Goal: Find contact information: Find contact information

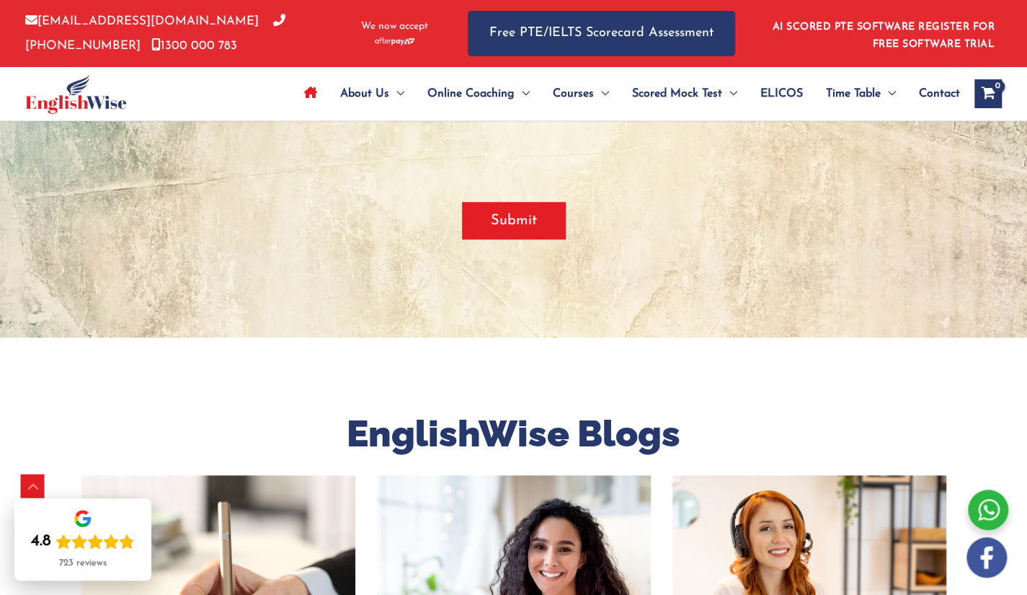
scroll to position [3536, 0]
drag, startPoint x: 671, startPoint y: 204, endPoint x: 674, endPoint y: 218, distance: 14.0
click at [671, 204] on div "Submit" at bounding box center [513, 220] width 865 height 89
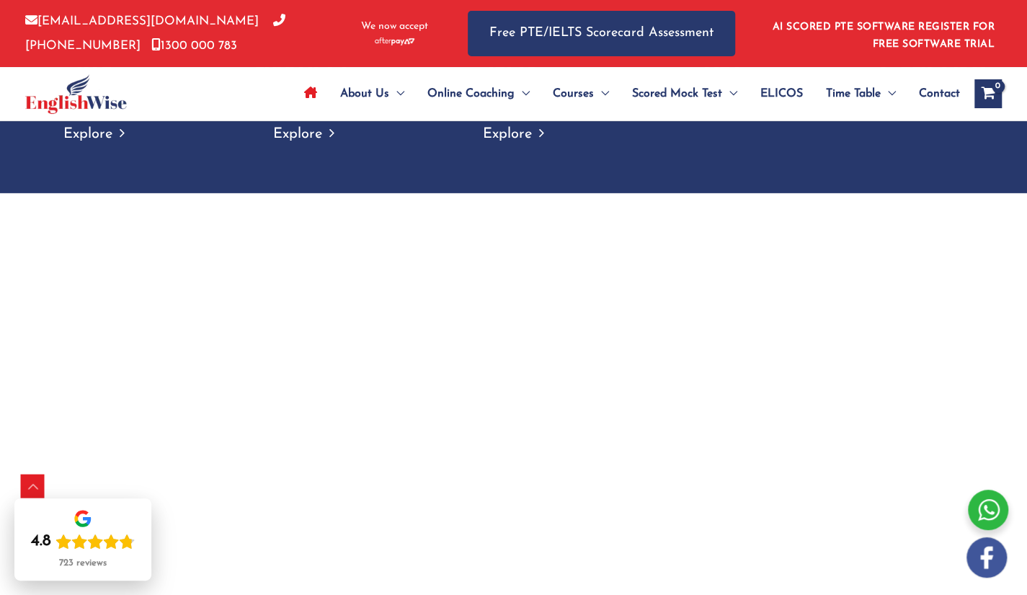
scroll to position [964, 0]
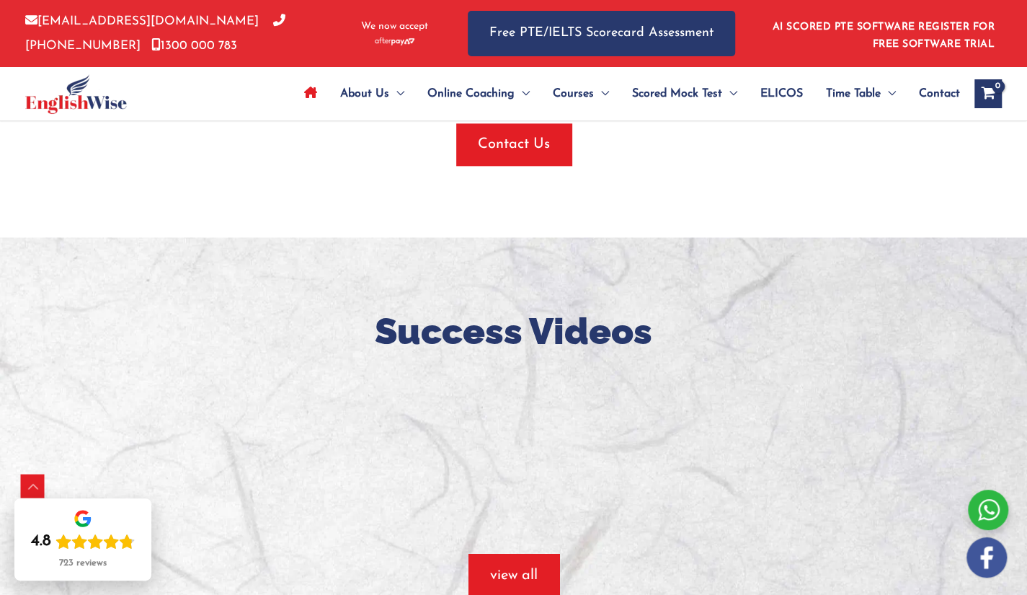
click at [636, 138] on div "Contact Us" at bounding box center [513, 144] width 865 height 42
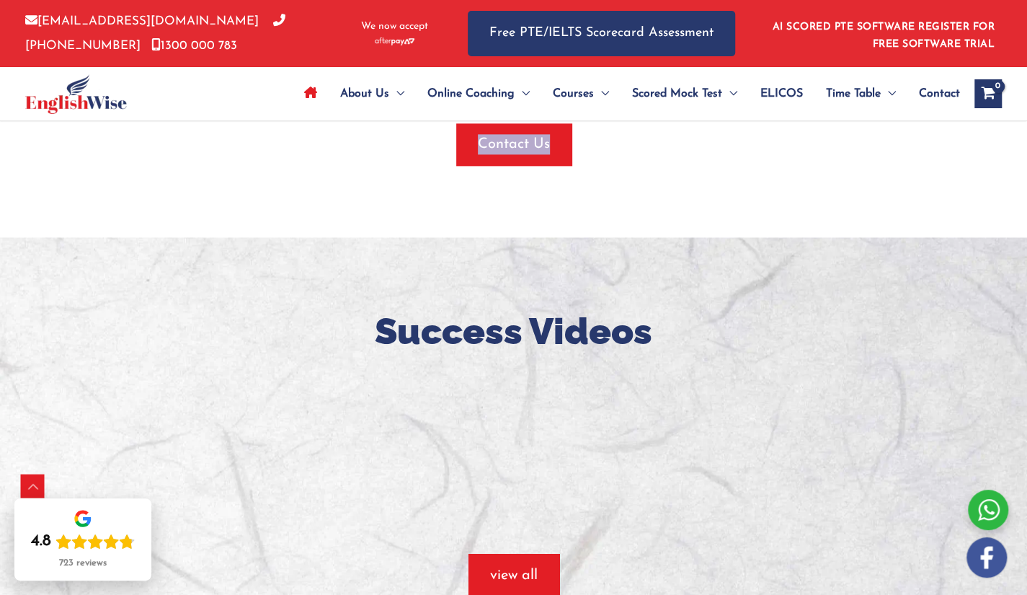
click at [636, 138] on div "Contact Us" at bounding box center [513, 144] width 865 height 42
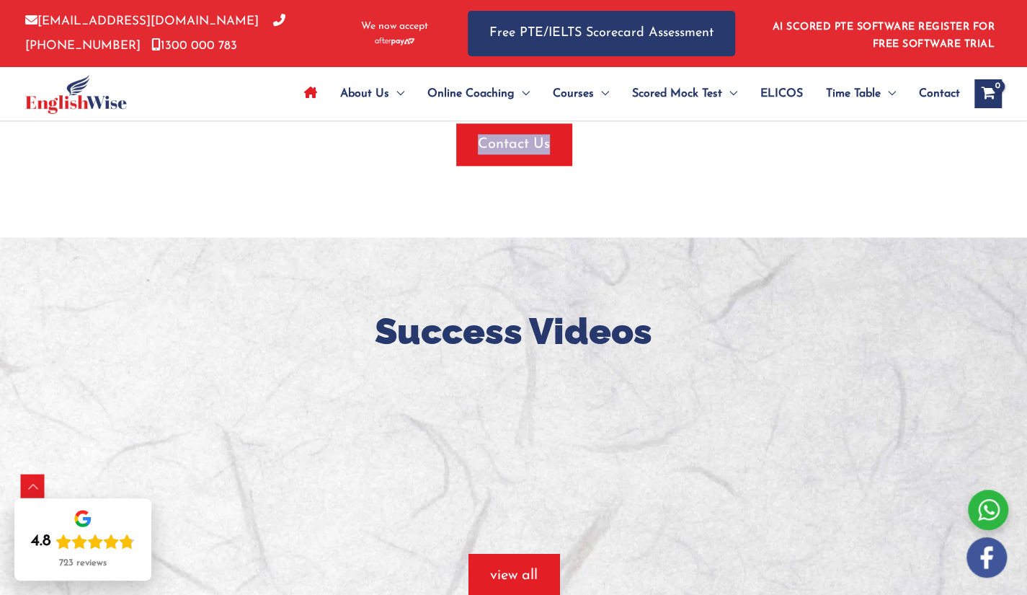
click at [636, 138] on div "Contact Us" at bounding box center [513, 144] width 865 height 42
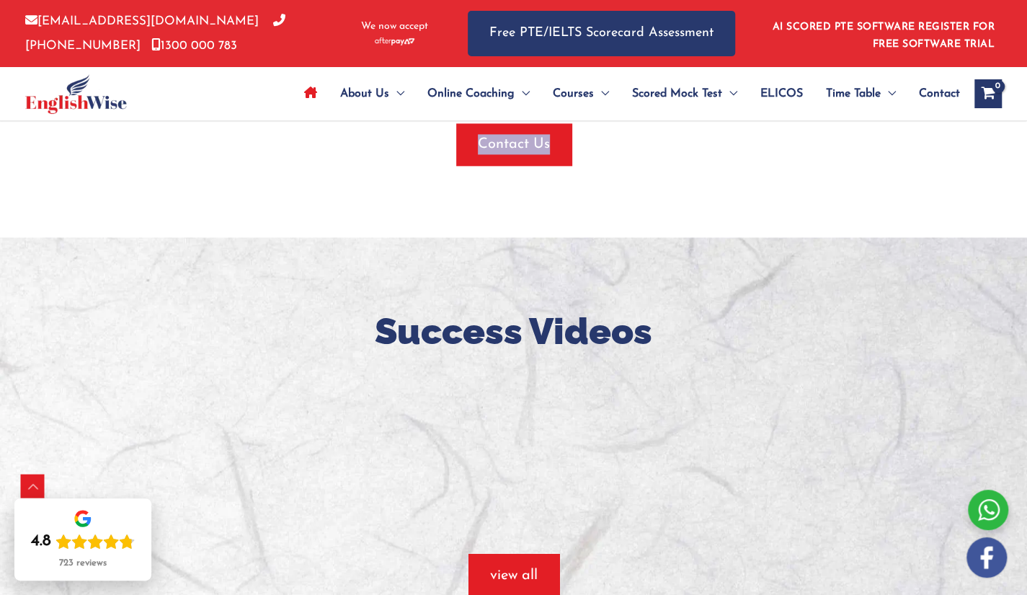
click at [636, 138] on div "Contact Us" at bounding box center [513, 144] width 865 height 42
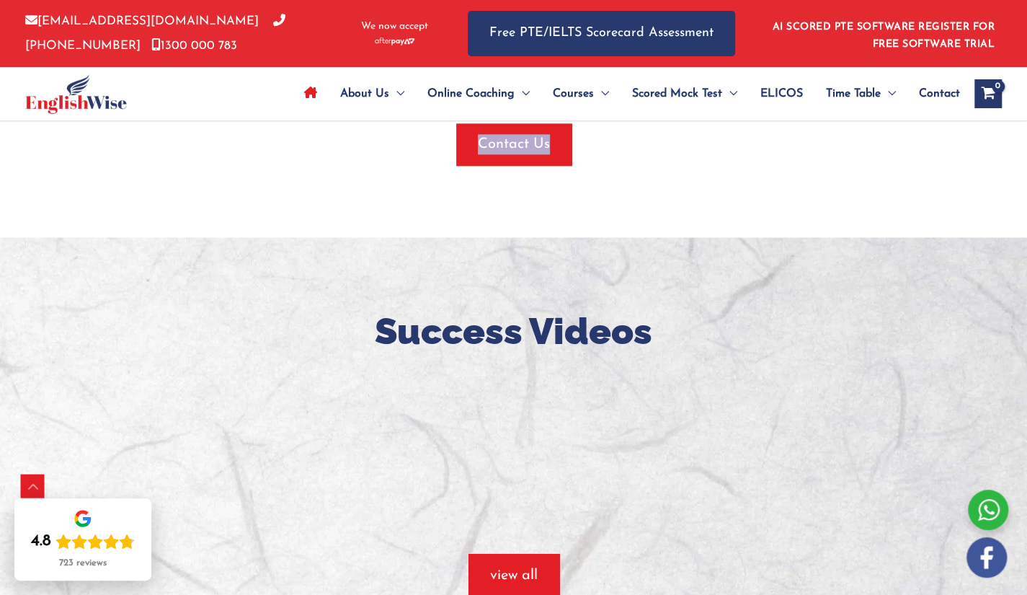
click at [636, 138] on div "Contact Us" at bounding box center [513, 144] width 865 height 42
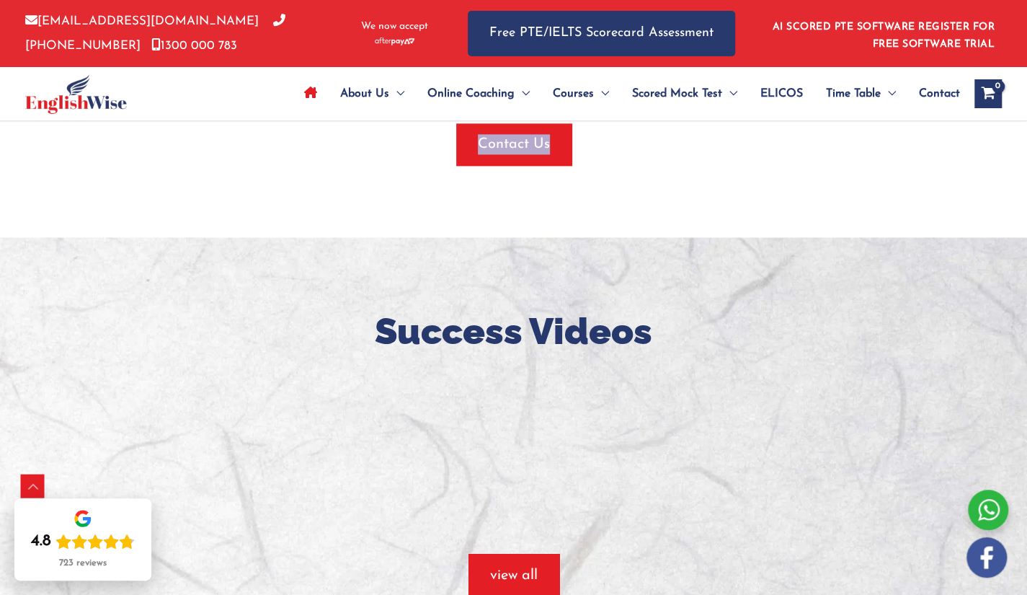
click at [636, 138] on div "Contact Us" at bounding box center [513, 144] width 865 height 42
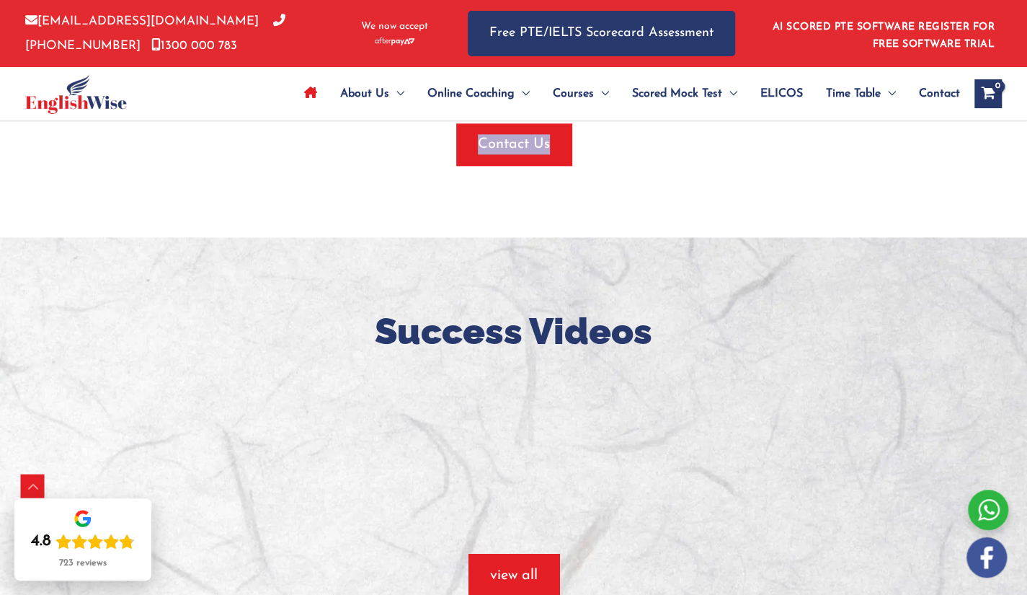
click at [636, 138] on div "Contact Us" at bounding box center [513, 144] width 865 height 42
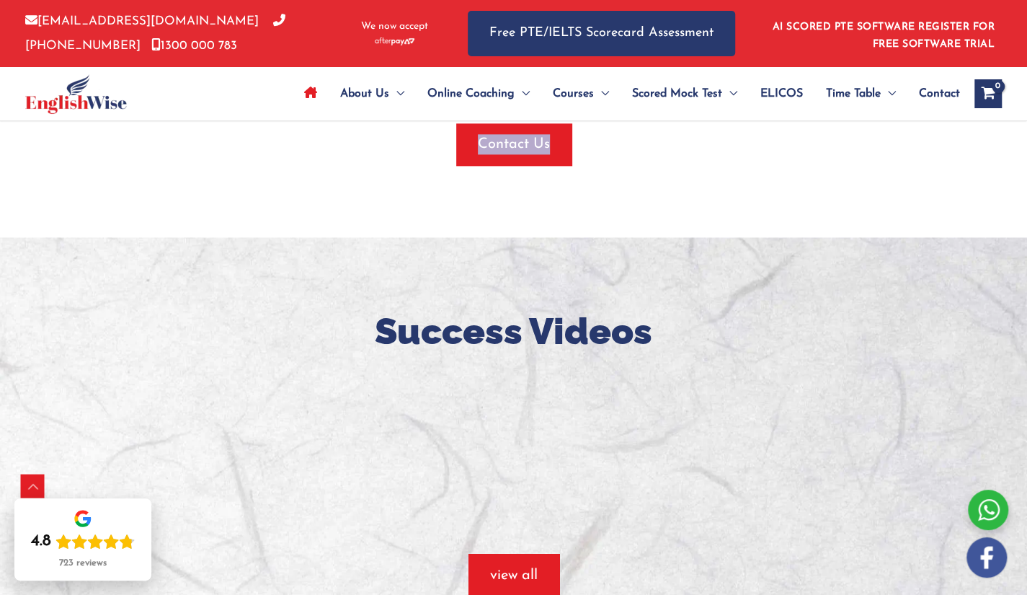
click at [636, 138] on div "Contact Us" at bounding box center [513, 144] width 865 height 42
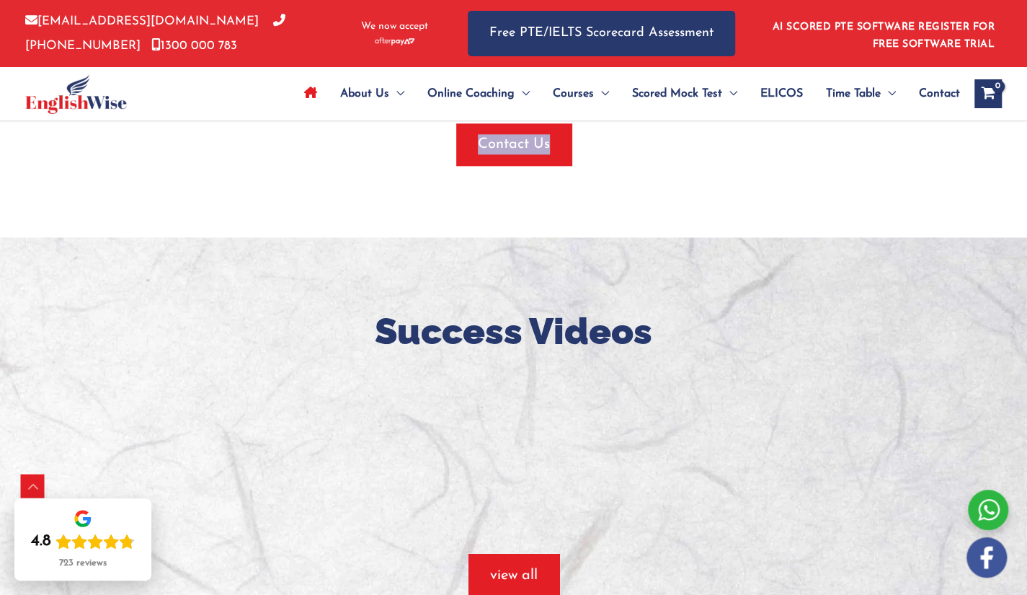
click at [636, 138] on div "Contact Us" at bounding box center [513, 144] width 865 height 42
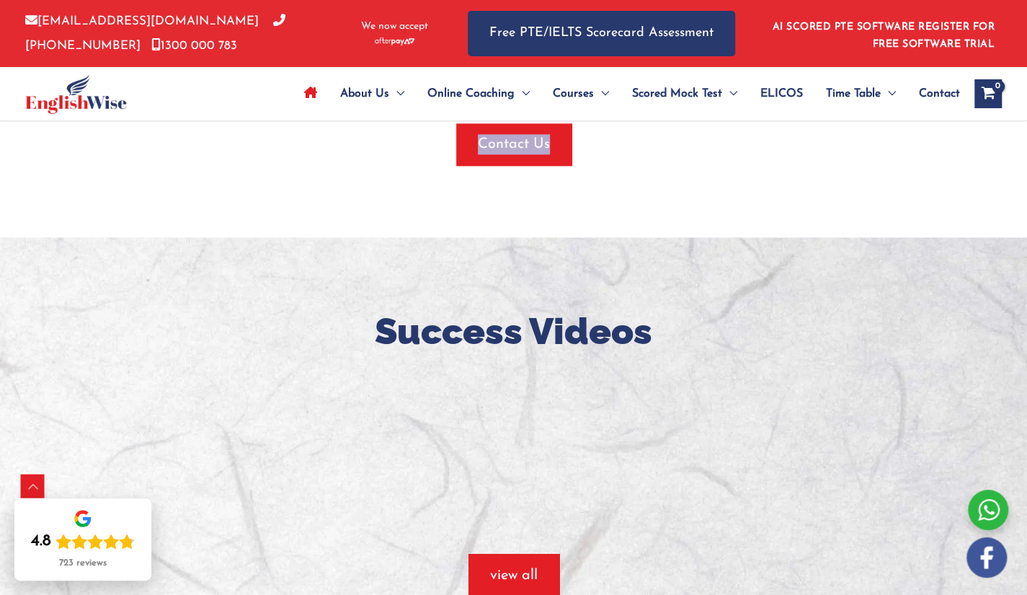
click at [636, 138] on div "Contact Us" at bounding box center [513, 144] width 865 height 42
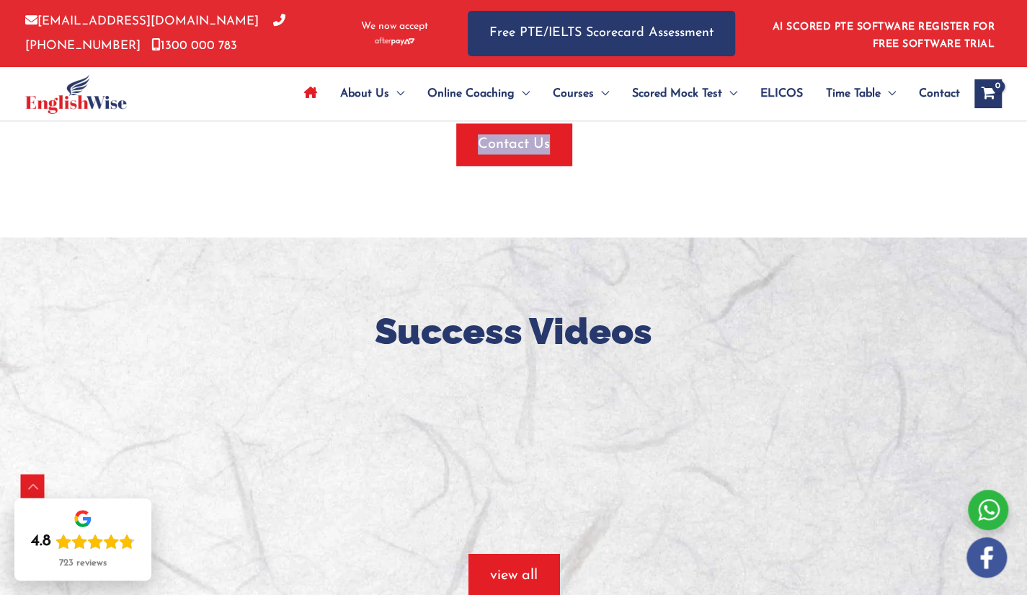
click at [636, 138] on div "Contact Us" at bounding box center [513, 144] width 865 height 42
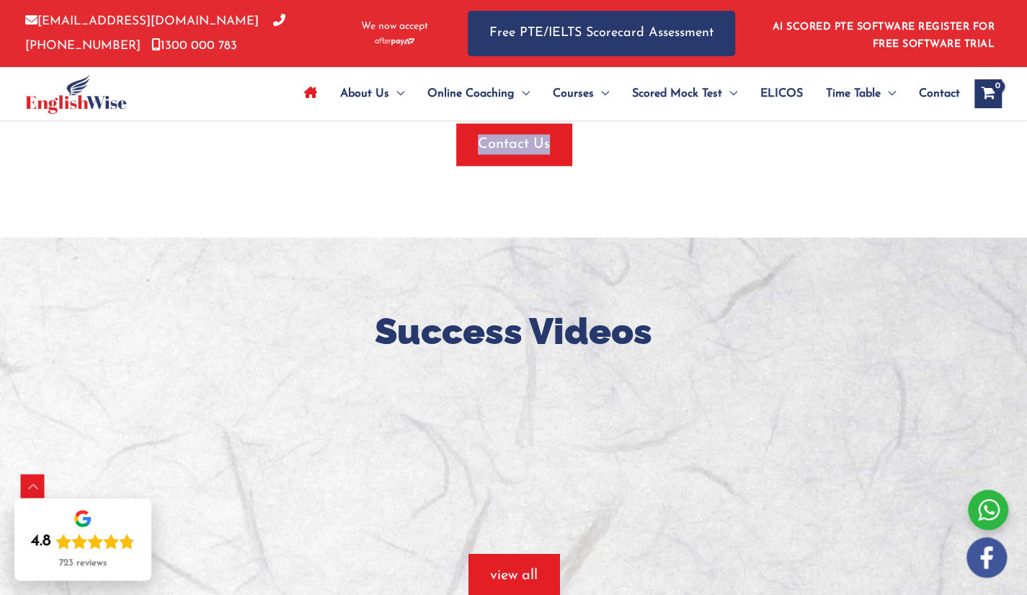
click at [636, 138] on div "Contact Us" at bounding box center [513, 144] width 865 height 42
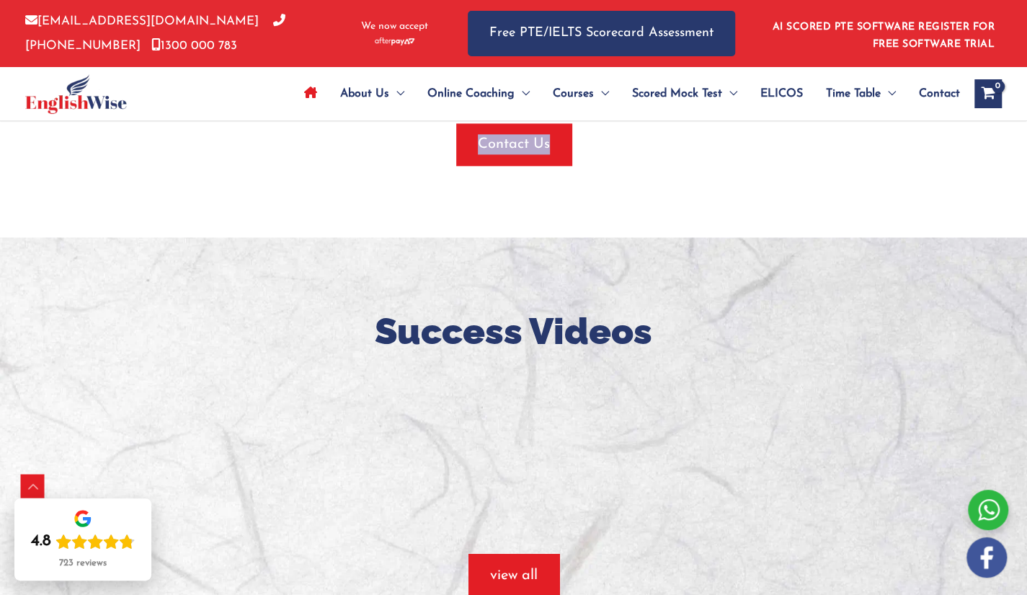
click at [636, 138] on div "Contact Us" at bounding box center [513, 144] width 865 height 42
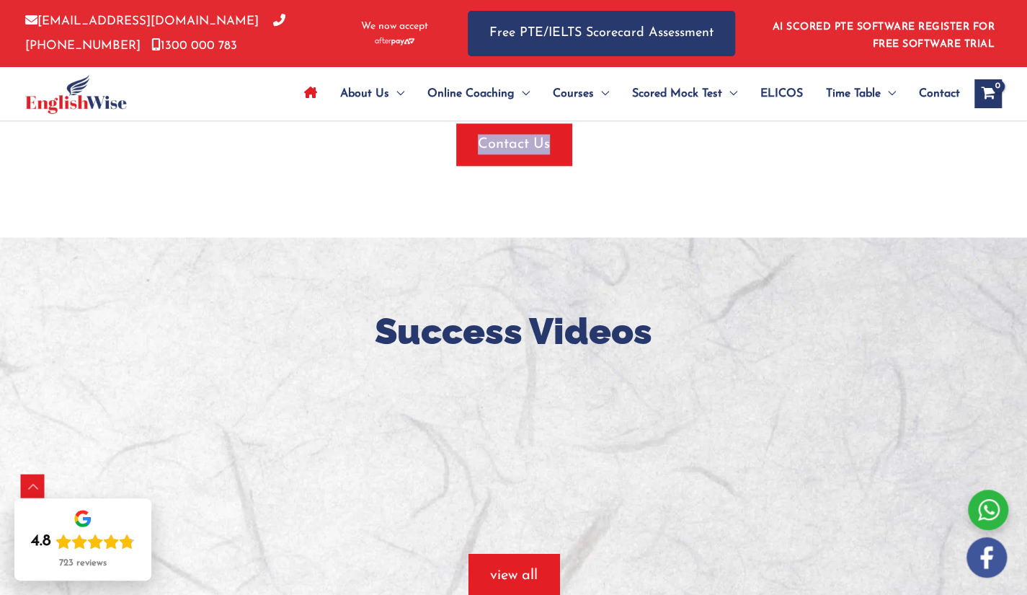
click at [636, 138] on div "Contact Us" at bounding box center [513, 144] width 865 height 42
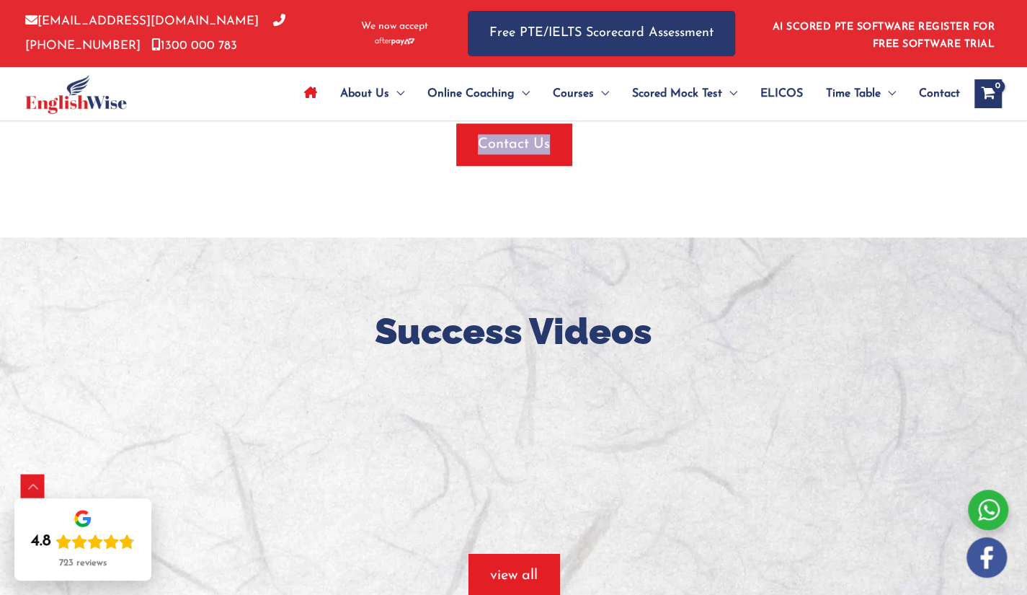
click at [636, 138] on div "Contact Us" at bounding box center [513, 144] width 865 height 42
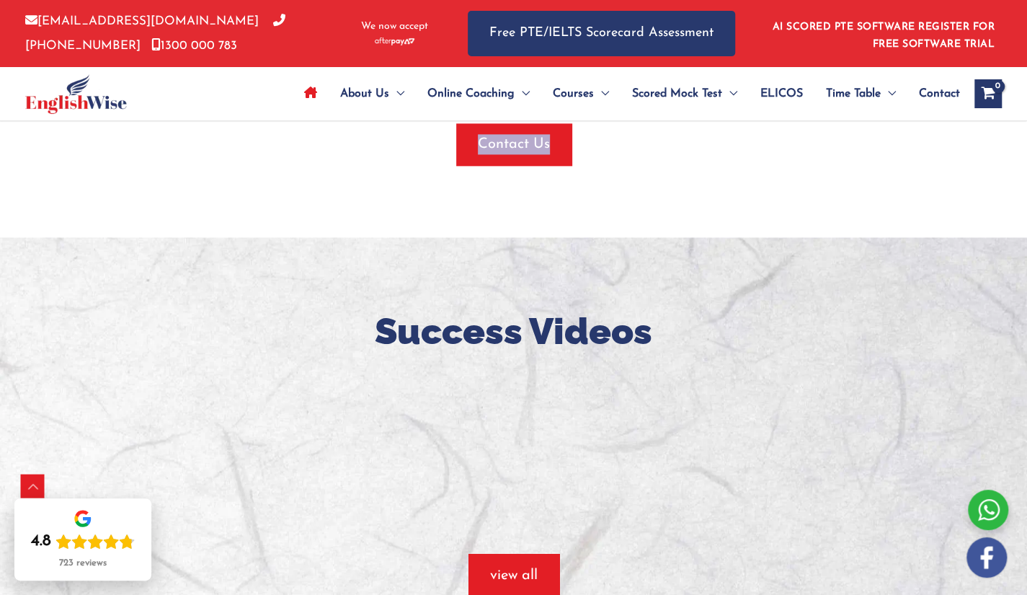
click at [636, 138] on div "Contact Us" at bounding box center [513, 144] width 865 height 42
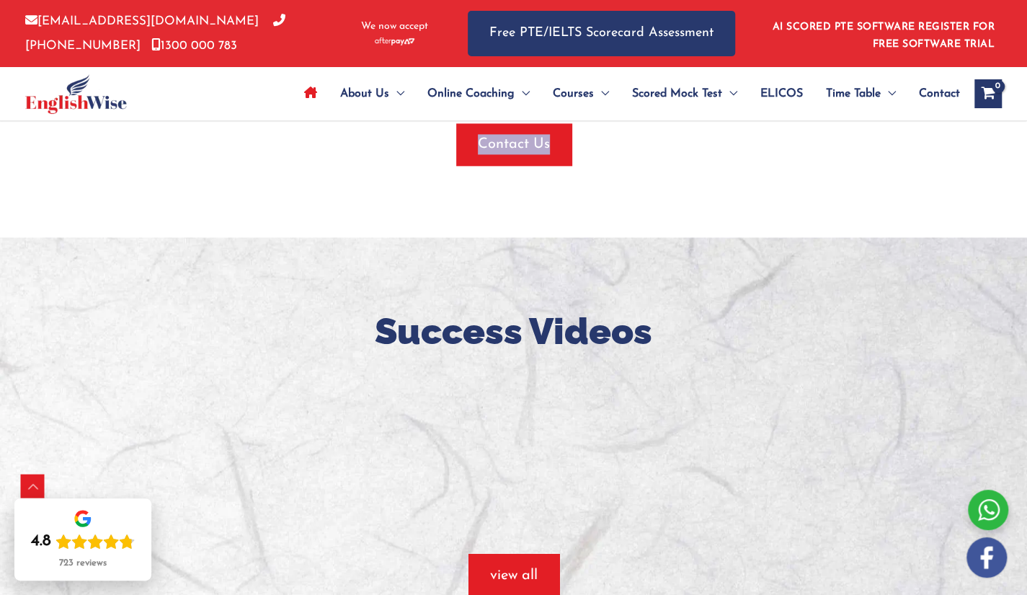
click at [636, 138] on div "Contact Us" at bounding box center [513, 144] width 865 height 42
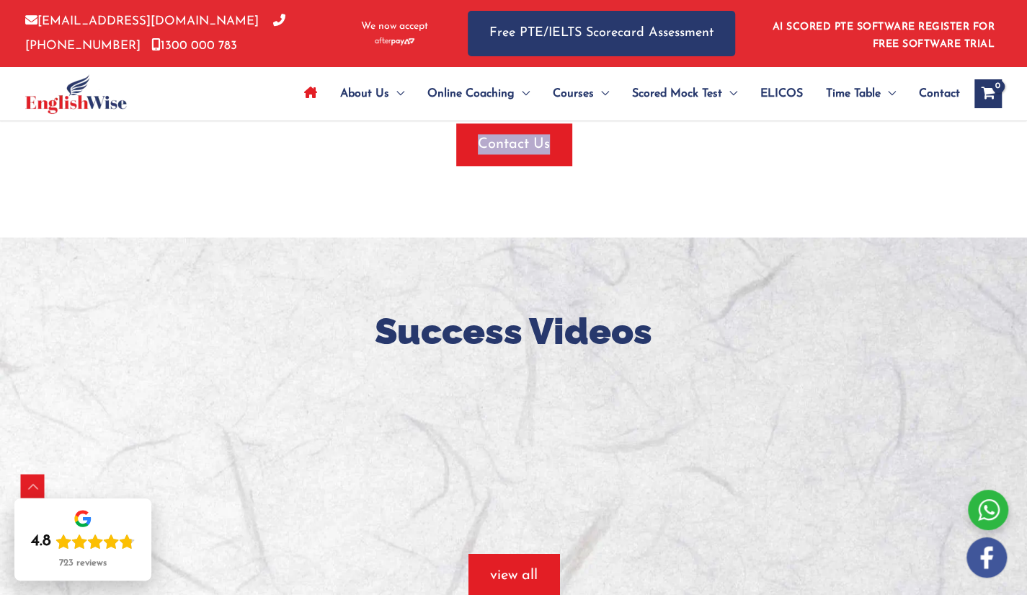
click at [636, 138] on div "Contact Us" at bounding box center [513, 144] width 865 height 42
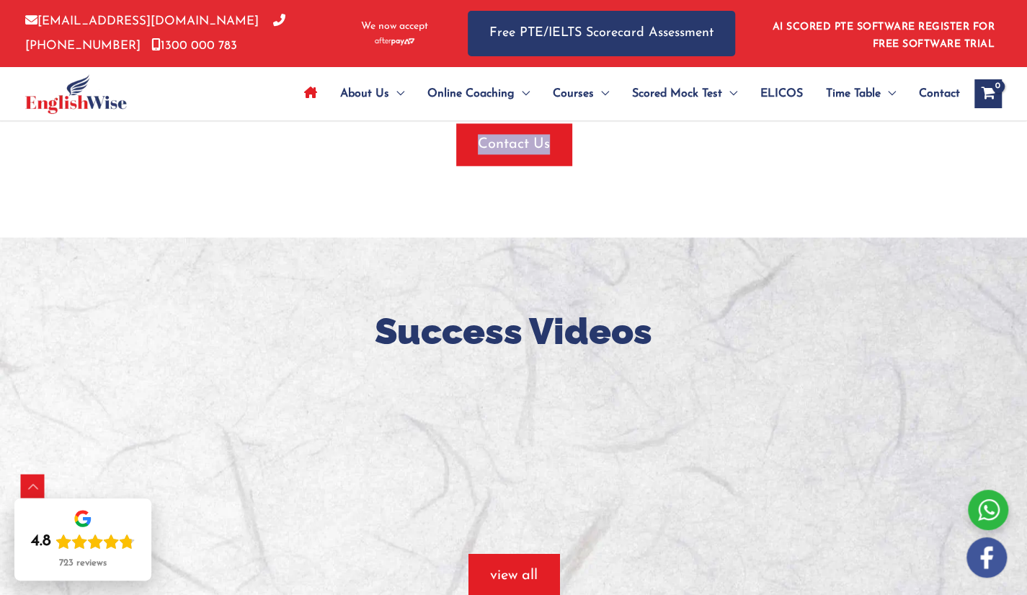
click at [636, 138] on div "Contact Us" at bounding box center [513, 144] width 865 height 42
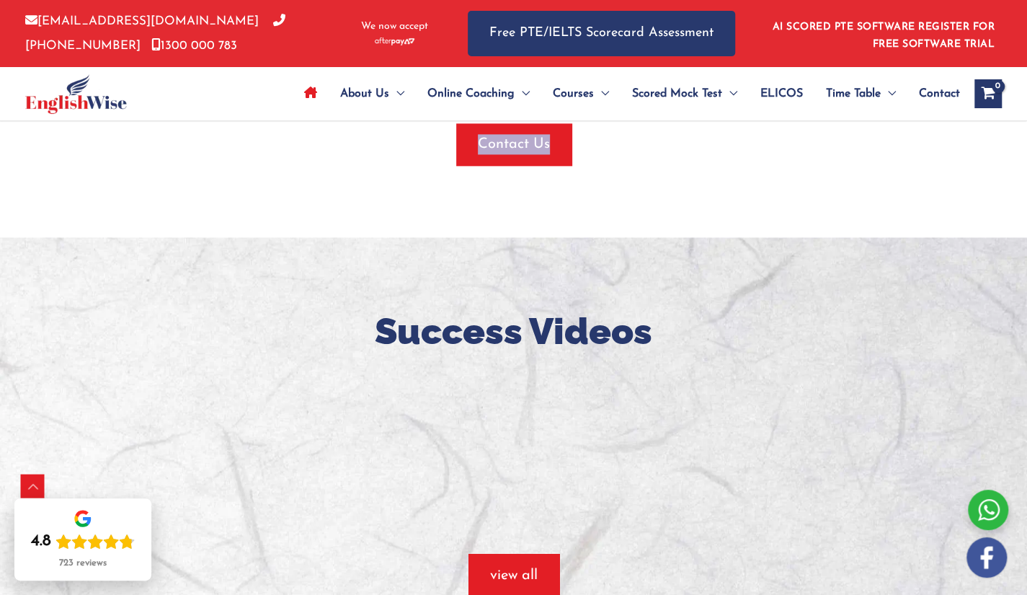
click at [636, 138] on div "Contact Us" at bounding box center [513, 144] width 865 height 42
